Goal: Task Accomplishment & Management: Use online tool/utility

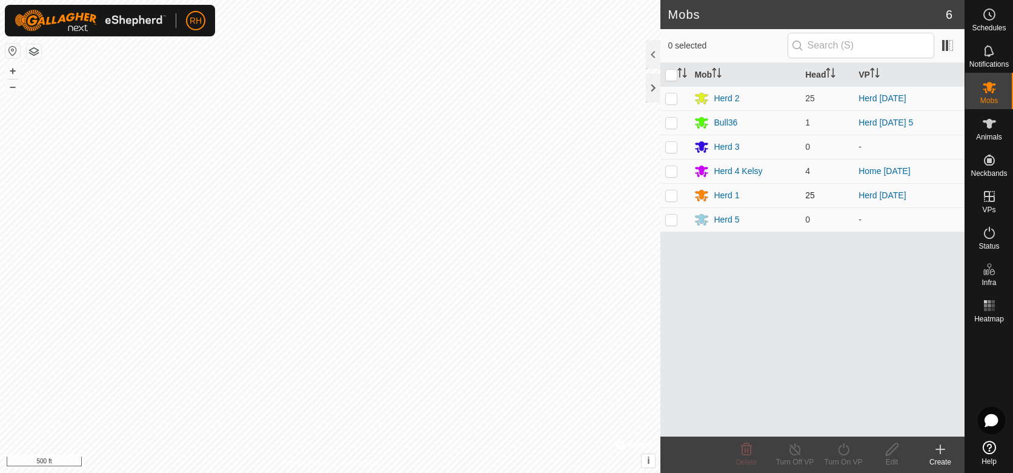
click at [672, 196] on p-checkbox at bounding box center [671, 195] width 12 height 10
checkbox input "true"
click at [669, 99] on p-checkbox at bounding box center [671, 98] width 12 height 10
checkbox input "true"
click at [668, 194] on p-checkbox at bounding box center [671, 195] width 12 height 10
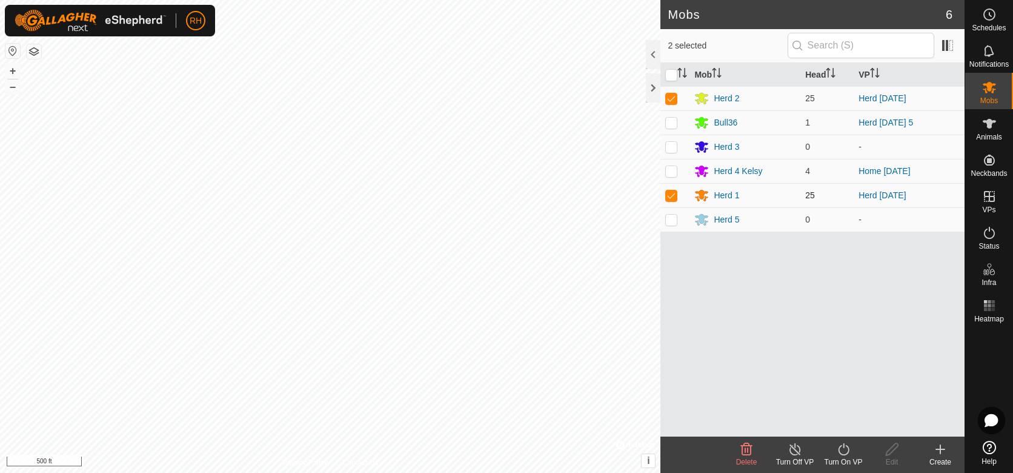
checkbox input "false"
click at [845, 448] on icon at bounding box center [843, 449] width 15 height 15
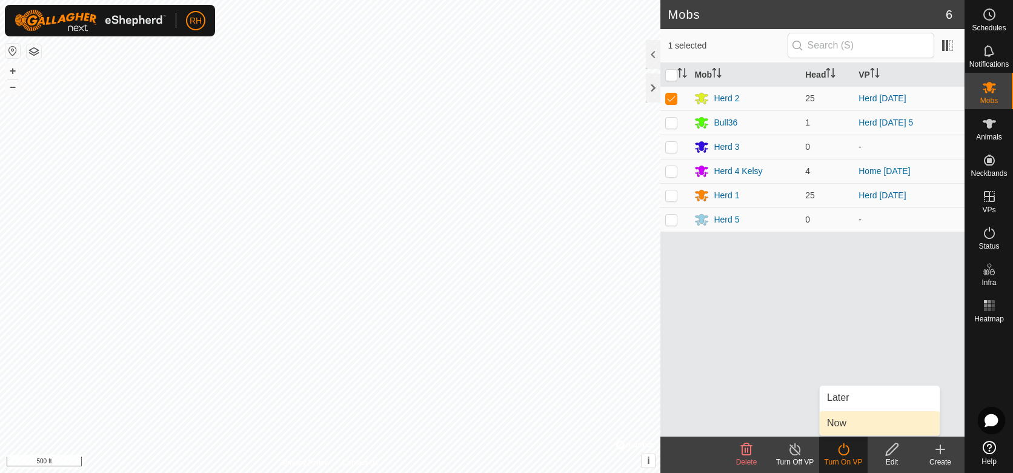
click at [843, 422] on link "Now" at bounding box center [880, 423] width 120 height 24
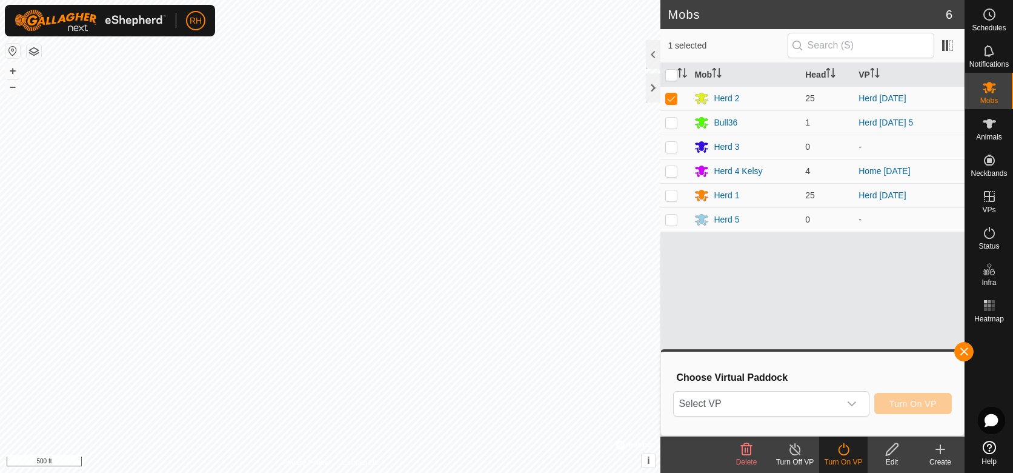
click at [893, 455] on icon at bounding box center [892, 449] width 15 height 15
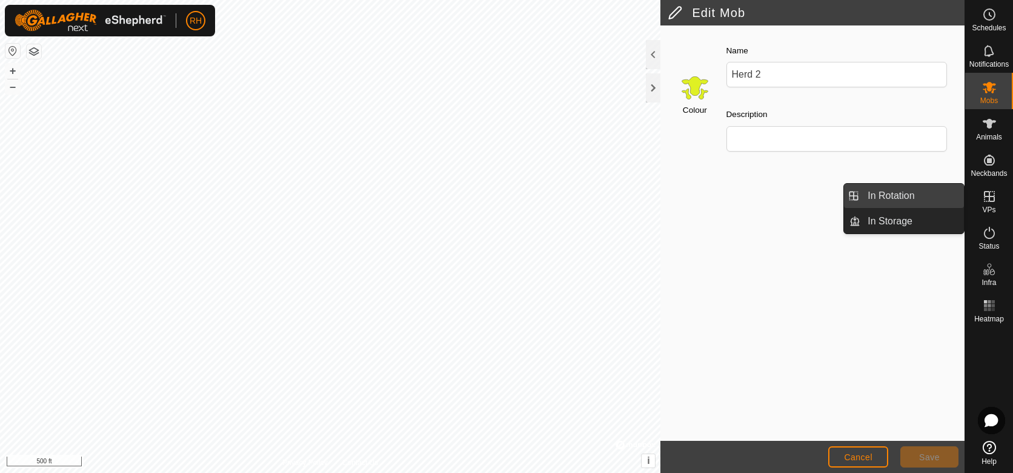
click at [869, 194] on link "In Rotation" at bounding box center [912, 196] width 104 height 24
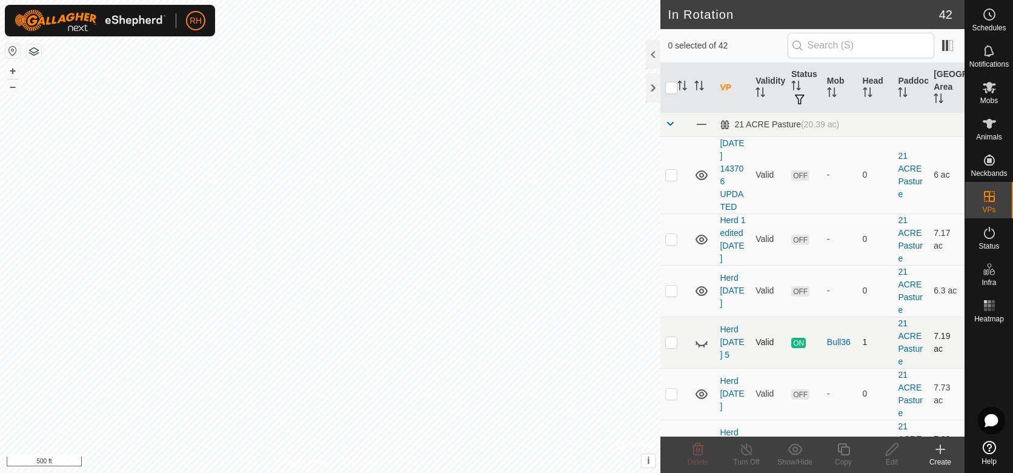
checkbox input "true"
click at [845, 450] on icon at bounding box center [843, 449] width 15 height 15
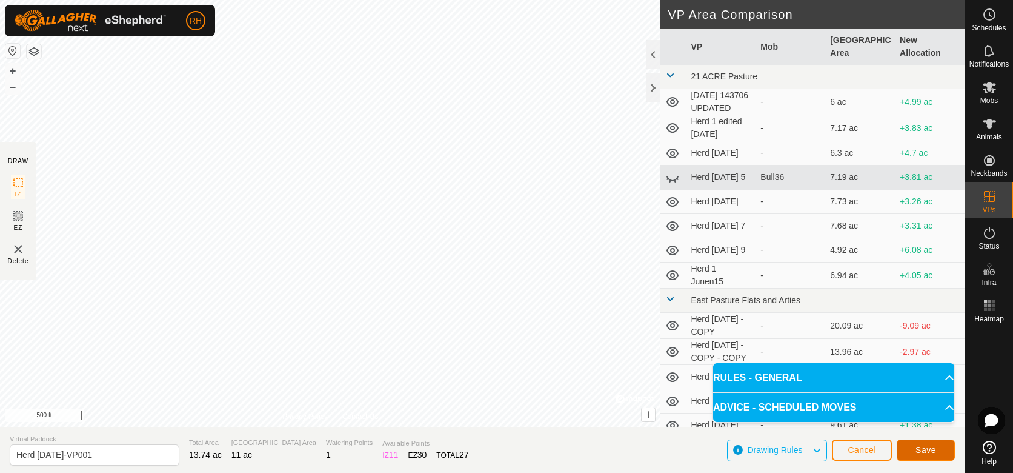
click at [928, 448] on span "Save" at bounding box center [925, 450] width 21 height 10
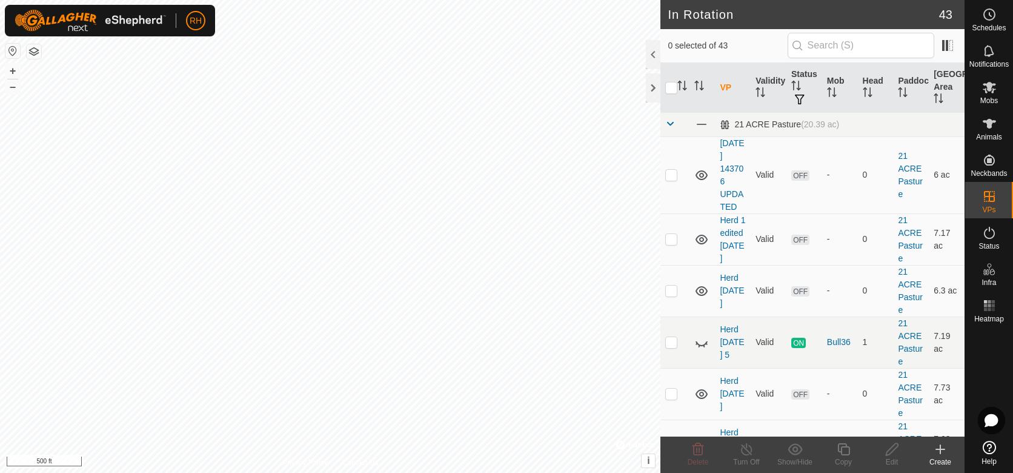
checkbox input "true"
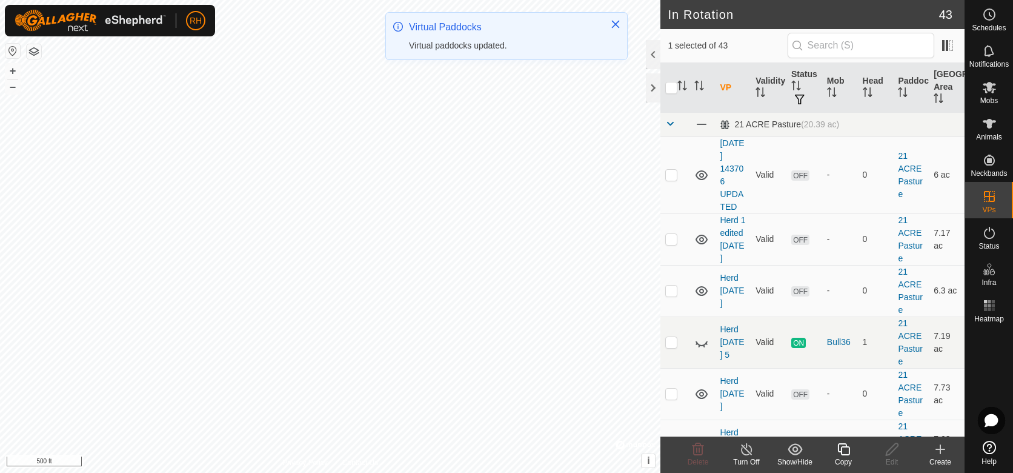
checkbox input "true"
checkbox input "false"
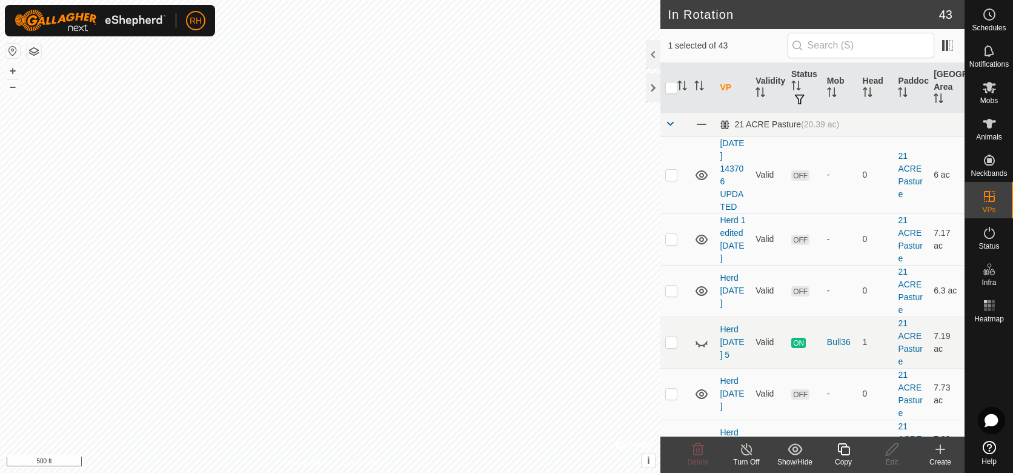
checkbox input "false"
checkbox input "true"
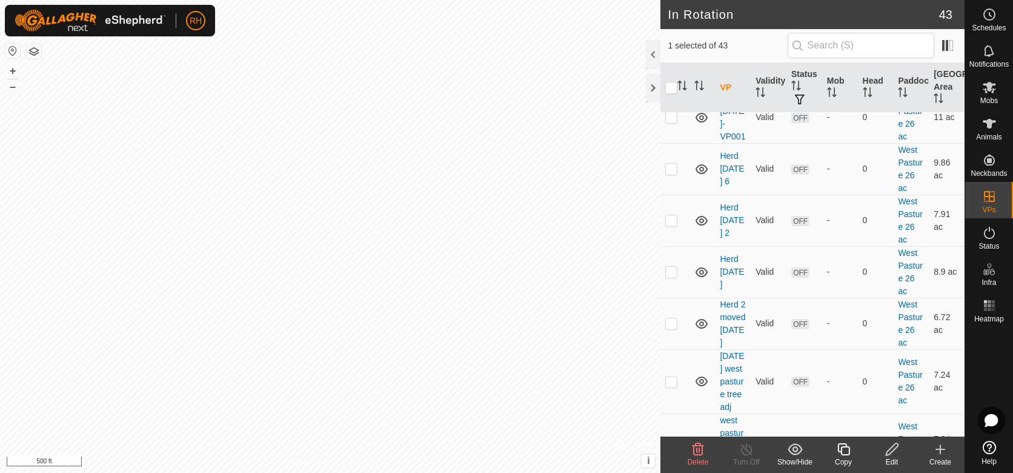
scroll to position [1958, 0]
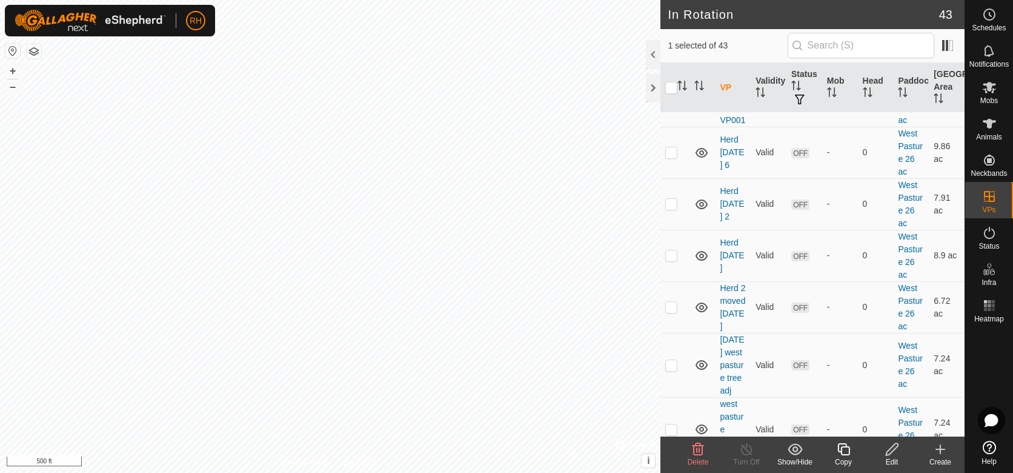
checkbox input "true"
checkbox input "false"
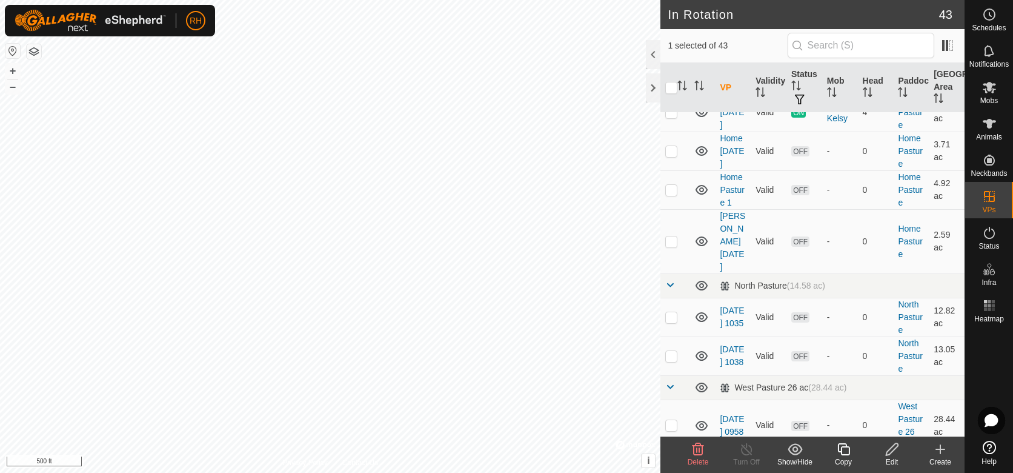
scroll to position [1277, 0]
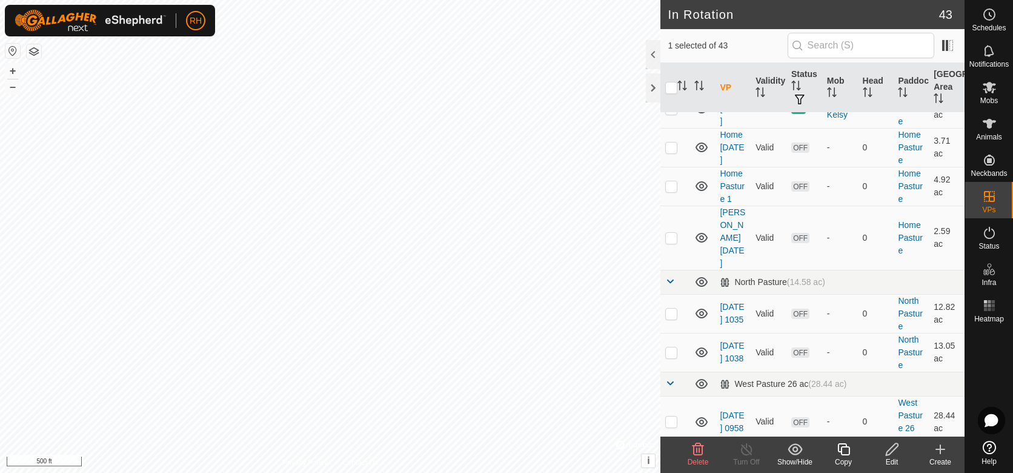
checkbox input "false"
checkbox input "true"
checkbox input "false"
checkbox input "true"
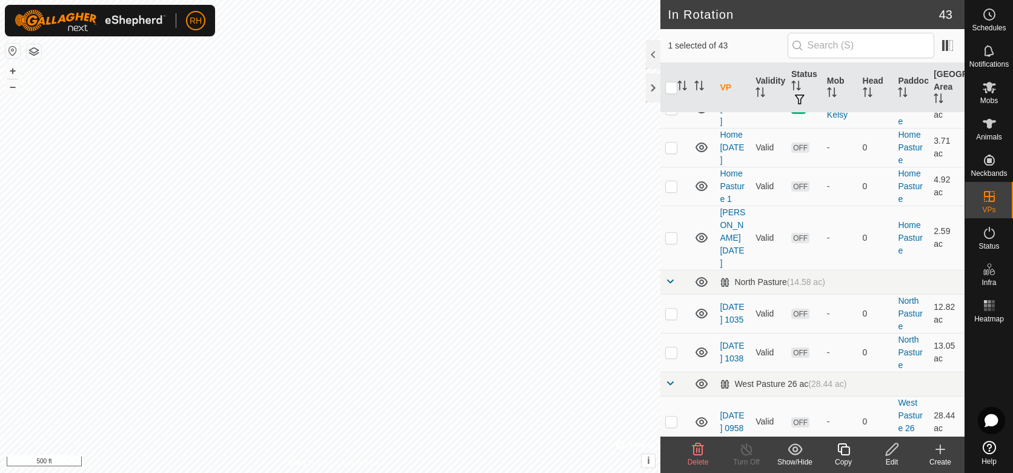
checkbox input "false"
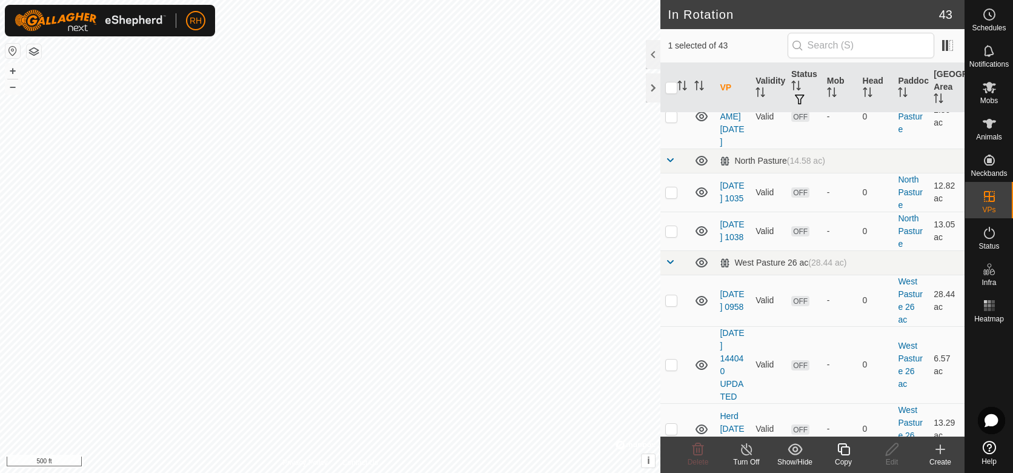
scroll to position [1396, 0]
click at [847, 451] on icon at bounding box center [843, 449] width 15 height 15
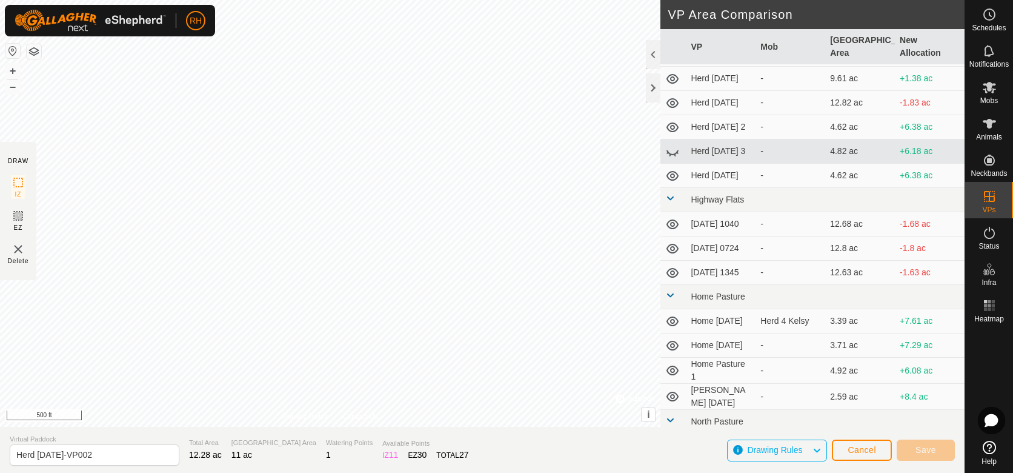
scroll to position [346, 0]
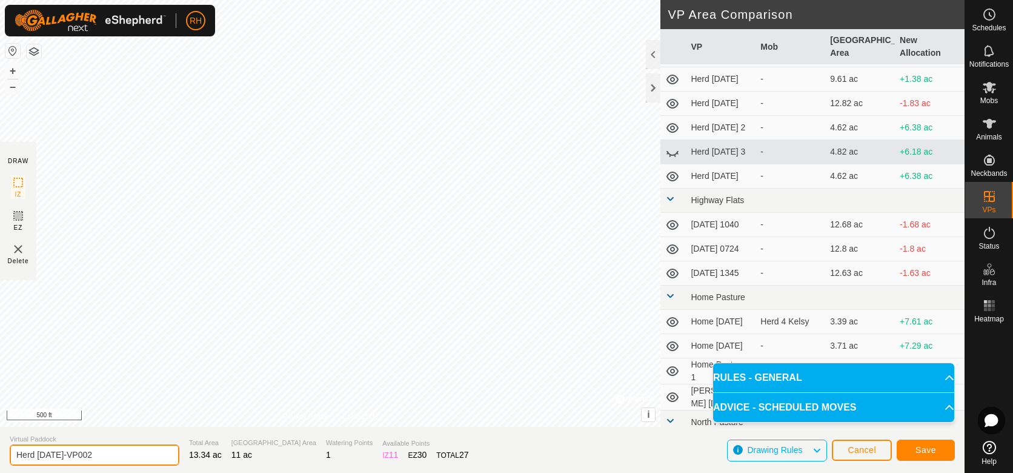
drag, startPoint x: 106, startPoint y: 456, endPoint x: 67, endPoint y: 456, distance: 39.4
click at [67, 456] on input "Herd [DATE]-VP002" at bounding box center [95, 454] width 170 height 21
type input "Herd [DATE]"
click at [925, 451] on span "Save" at bounding box center [925, 450] width 21 height 10
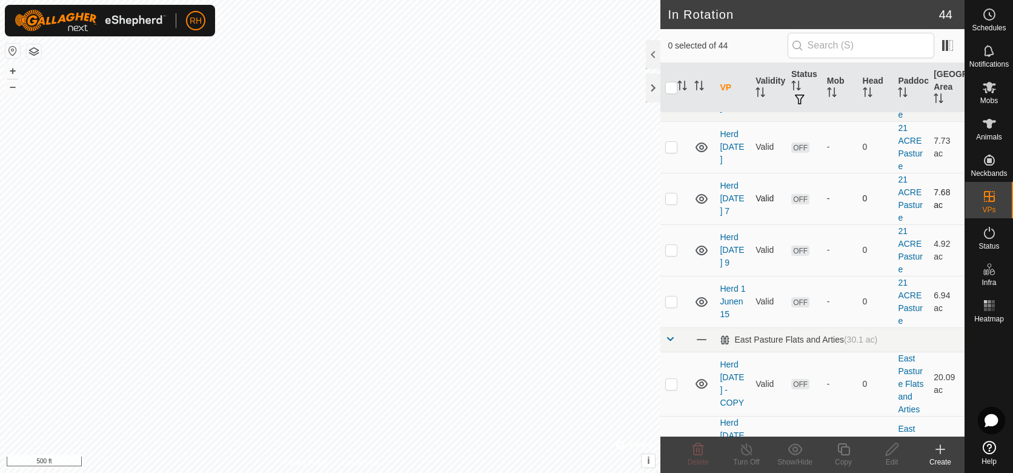
scroll to position [248, 0]
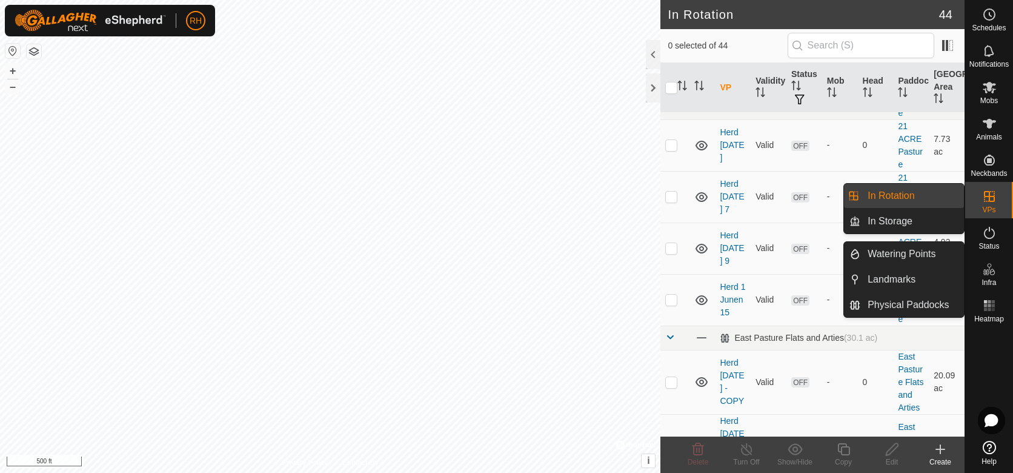
click at [889, 199] on link "In Rotation" at bounding box center [912, 196] width 104 height 24
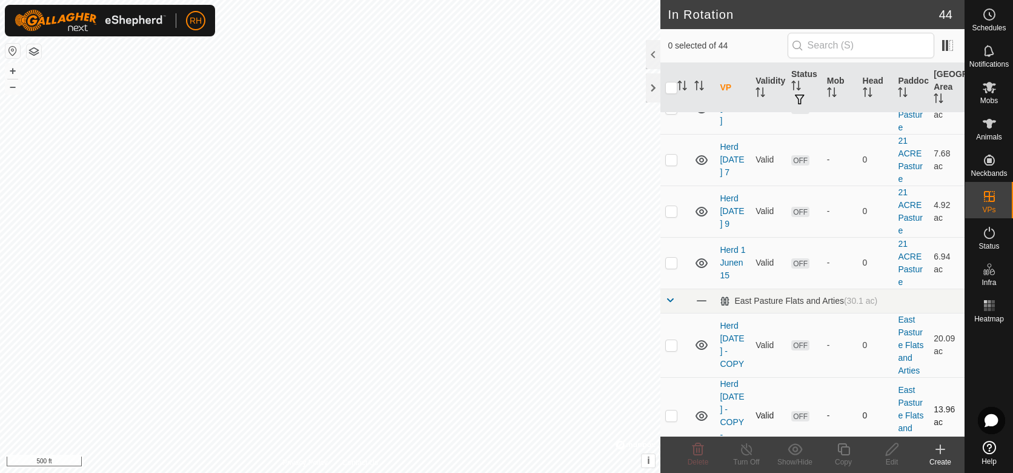
scroll to position [286, 0]
click at [987, 86] on icon at bounding box center [989, 88] width 13 height 12
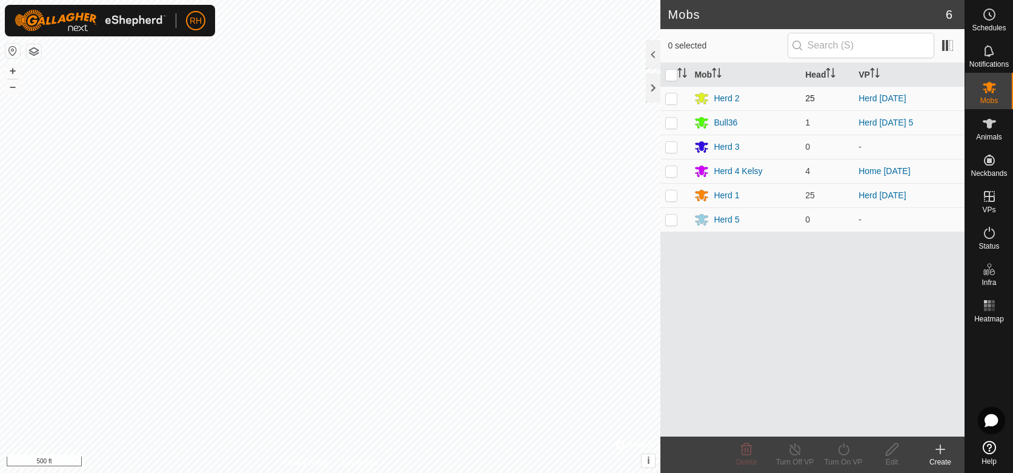
click at [671, 98] on p-checkbox at bounding box center [671, 98] width 12 height 10
checkbox input "true"
click at [844, 451] on icon at bounding box center [843, 449] width 15 height 15
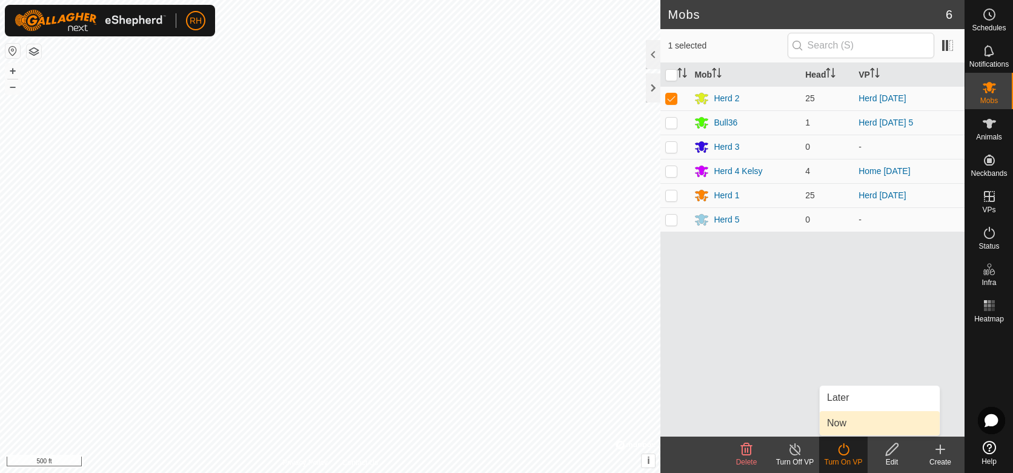
click at [837, 427] on link "Now" at bounding box center [880, 423] width 120 height 24
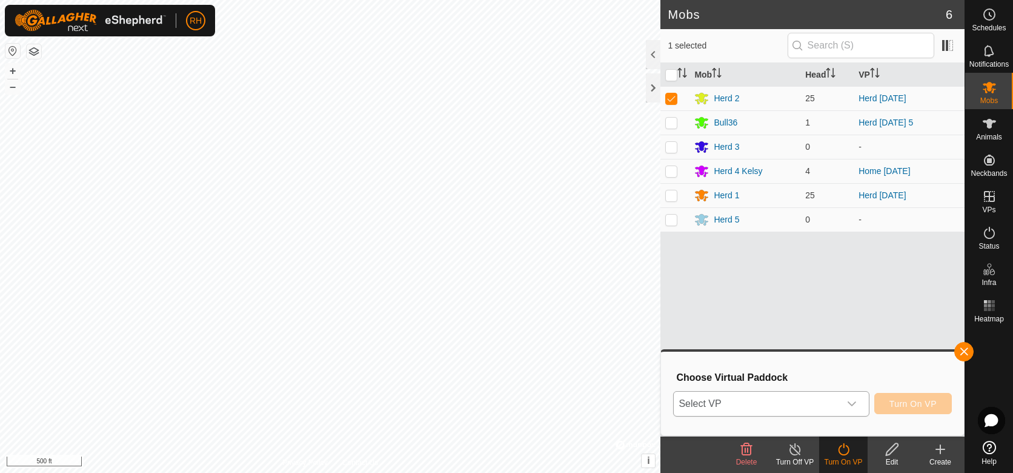
click at [772, 402] on span "Select VP" at bounding box center [756, 403] width 165 height 24
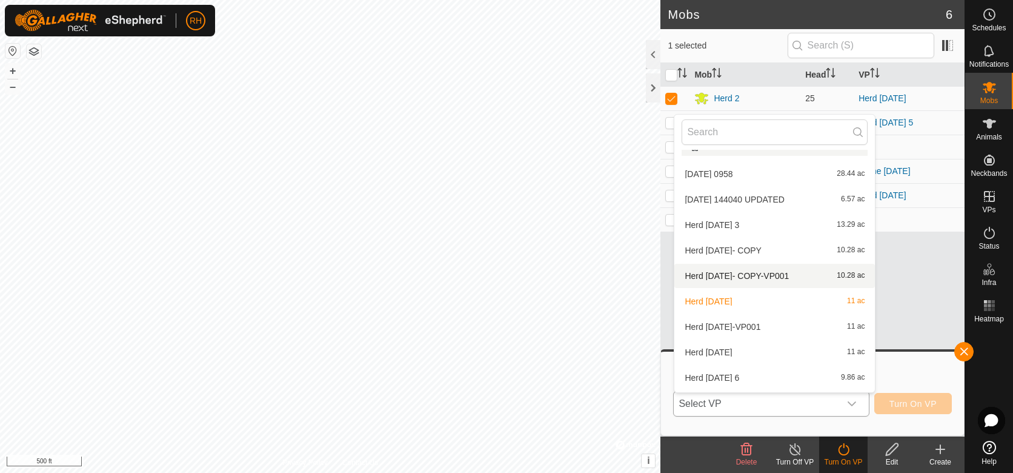
scroll to position [829, 0]
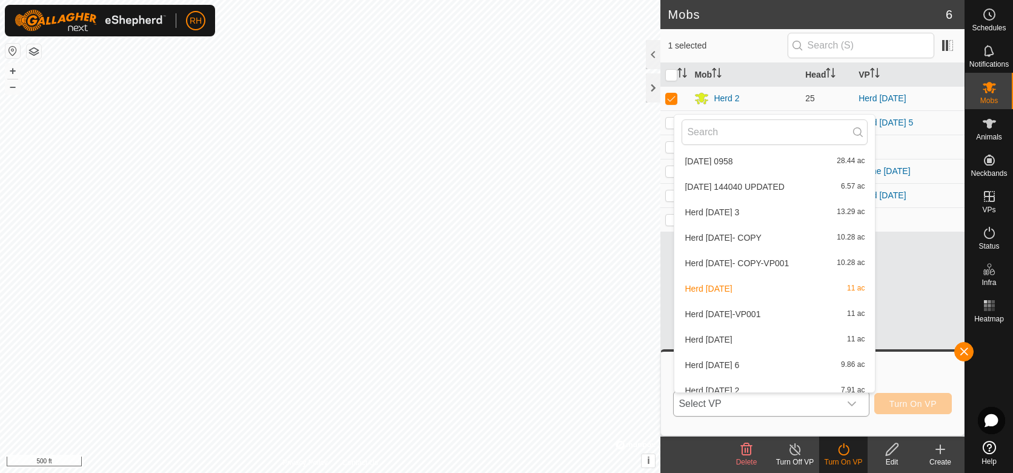
click at [717, 313] on li "Herd [DATE]-VP001 11 ac" at bounding box center [774, 314] width 201 height 24
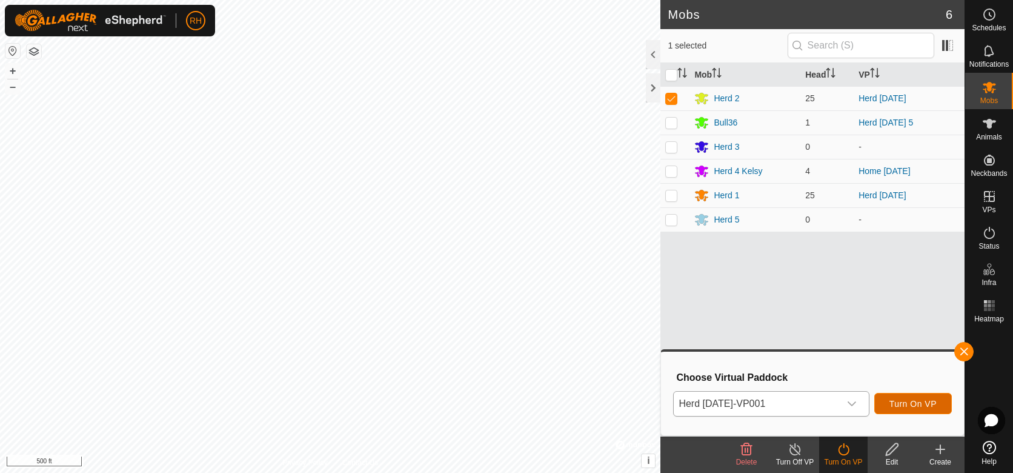
click at [915, 406] on span "Turn On VP" at bounding box center [912, 404] width 47 height 10
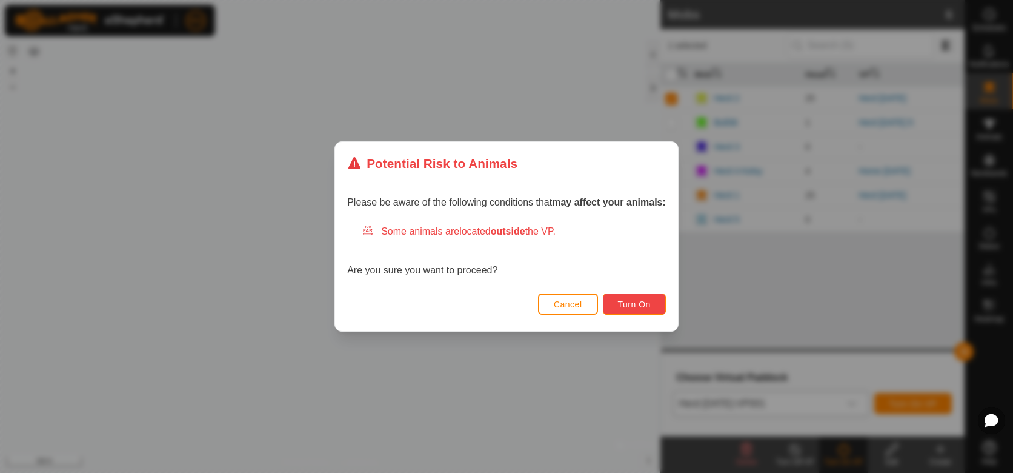
click at [622, 311] on button "Turn On" at bounding box center [634, 303] width 63 height 21
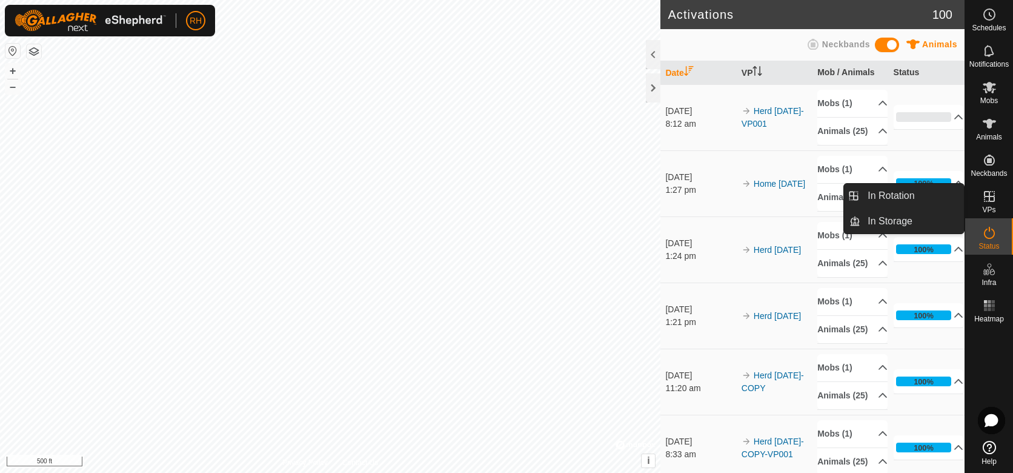
click at [985, 201] on icon at bounding box center [989, 196] width 15 height 15
click at [883, 196] on link "In Rotation" at bounding box center [912, 196] width 104 height 24
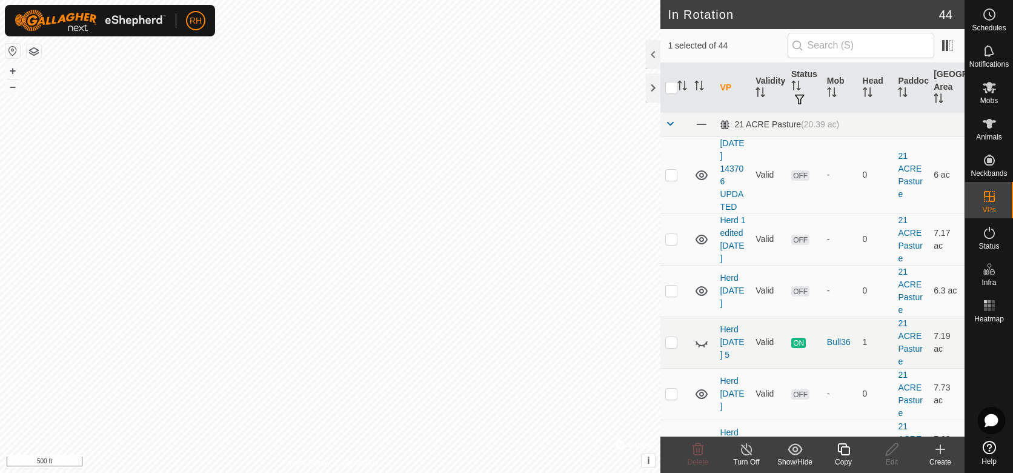
checkbox input "true"
checkbox input "false"
click at [843, 452] on icon at bounding box center [843, 449] width 15 height 15
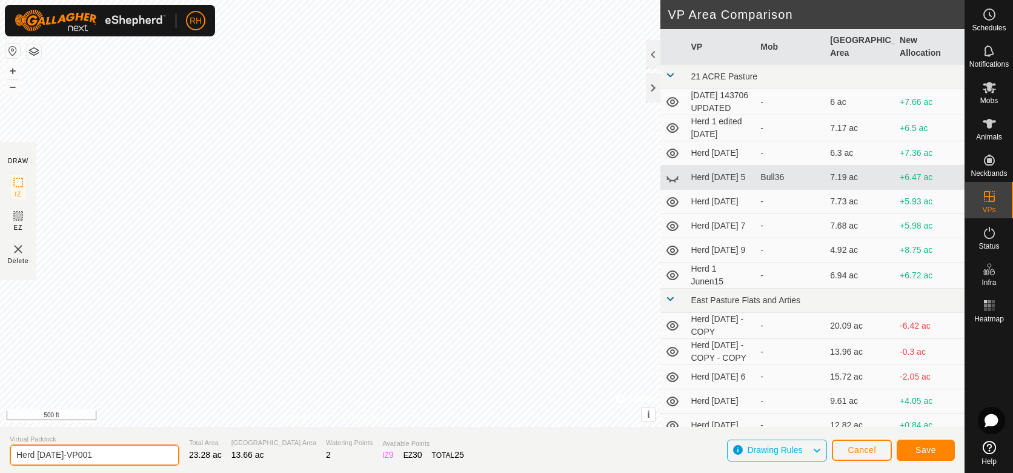
drag, startPoint x: 96, startPoint y: 456, endPoint x: 56, endPoint y: 456, distance: 40.0
click at [56, 456] on input "Herd [DATE]-VP001" at bounding box center [95, 454] width 170 height 21
type input "Herd [DATE]"
click at [929, 450] on span "Save" at bounding box center [925, 450] width 21 height 10
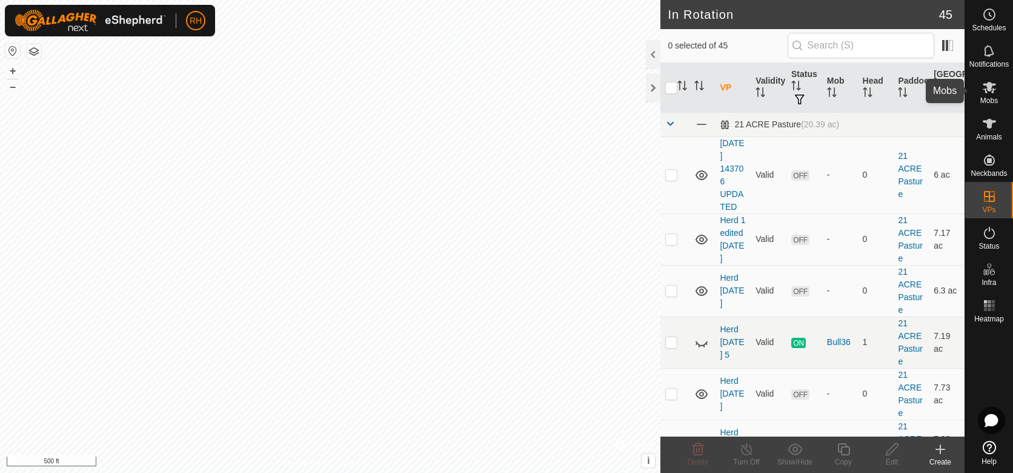
click at [992, 84] on icon at bounding box center [989, 88] width 13 height 12
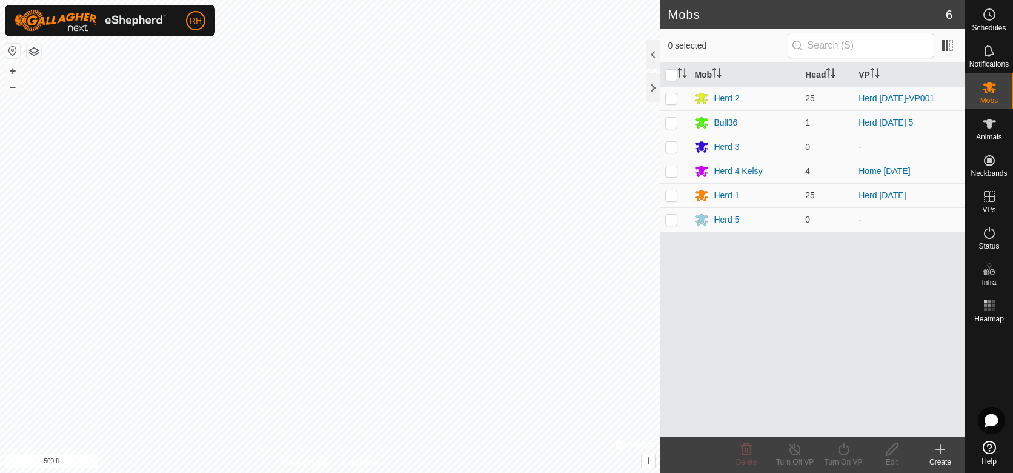
click at [671, 196] on p-checkbox at bounding box center [671, 195] width 12 height 10
checkbox input "true"
click at [845, 451] on icon at bounding box center [843, 449] width 15 height 15
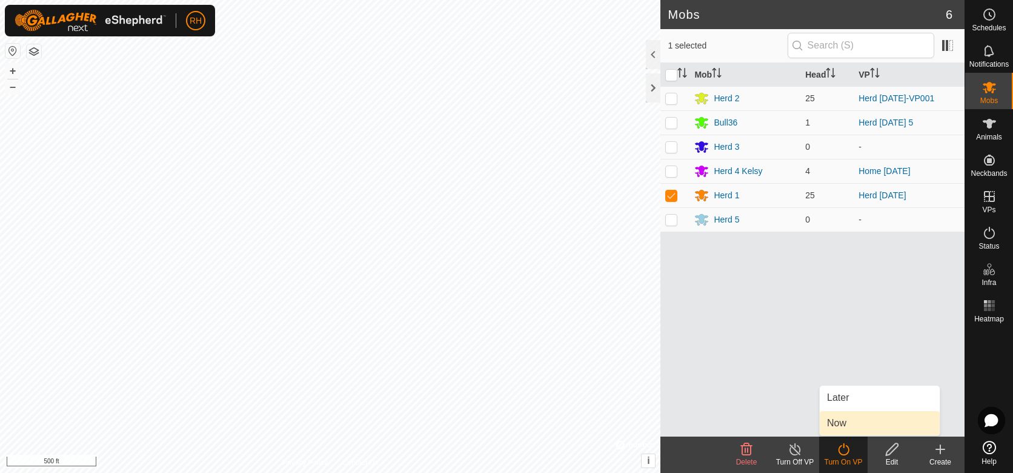
click at [840, 422] on link "Now" at bounding box center [880, 423] width 120 height 24
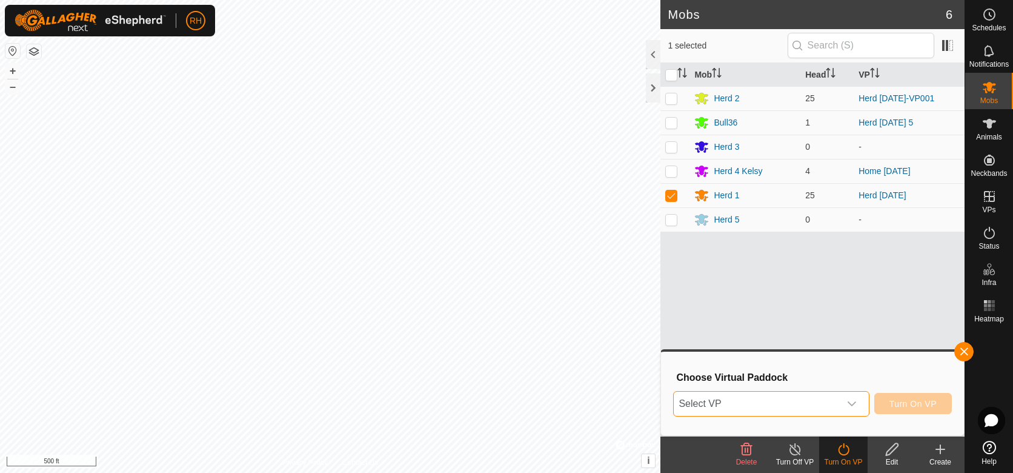
click at [808, 402] on span "Select VP" at bounding box center [756, 403] width 165 height 24
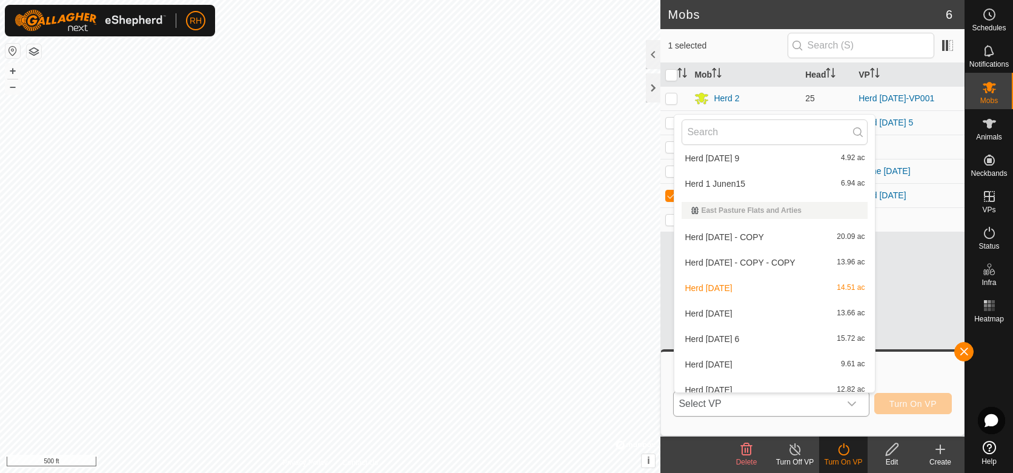
scroll to position [189, 0]
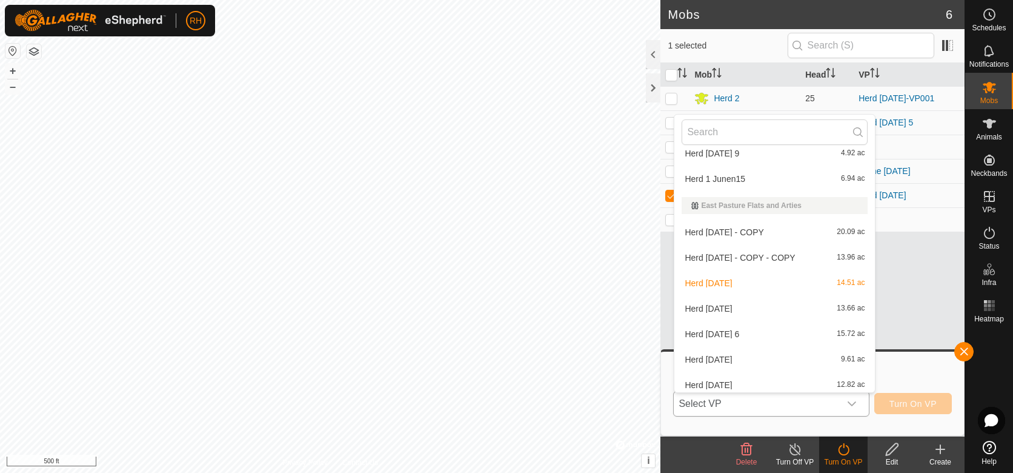
click at [700, 308] on li "Herd [DATE] 13.66 ac" at bounding box center [774, 308] width 201 height 24
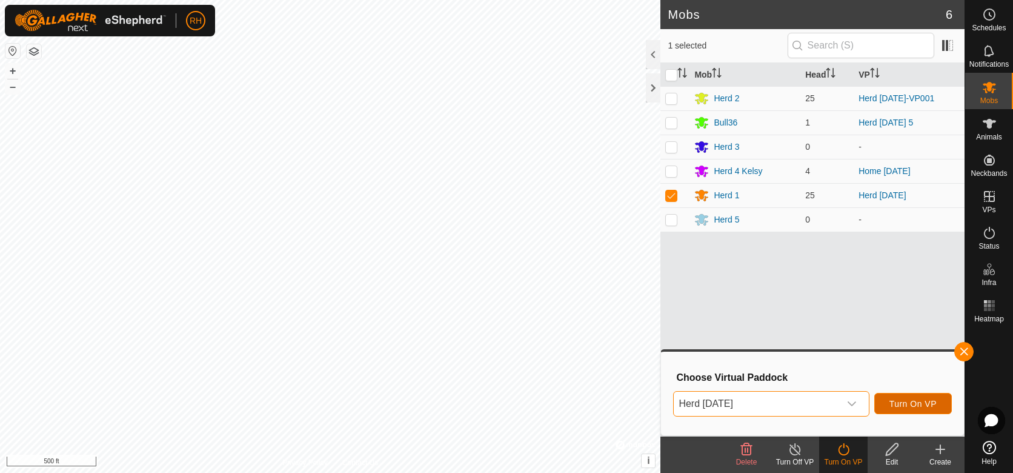
click at [918, 402] on span "Turn On VP" at bounding box center [912, 404] width 47 height 10
